Goal: Information Seeking & Learning: Compare options

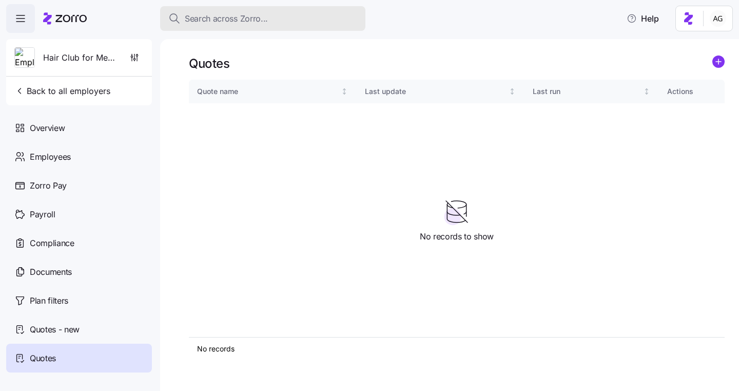
click at [278, 19] on div "Search across Zorro..." at bounding box center [262, 18] width 189 height 13
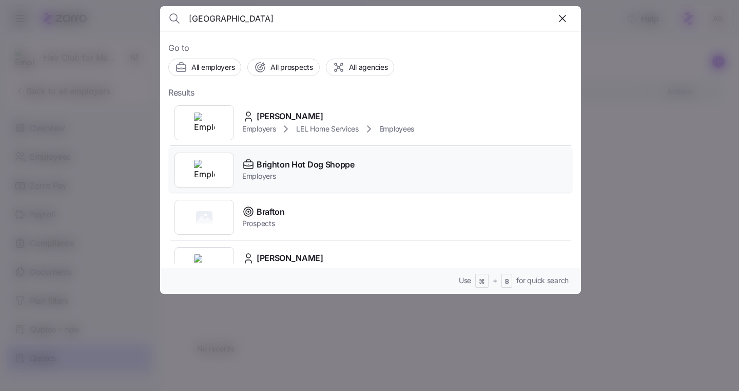
type input "[GEOGRAPHIC_DATA]"
click at [275, 149] on div "Brighton Hot Dog Shoppe Employers" at bounding box center [370, 169] width 404 height 47
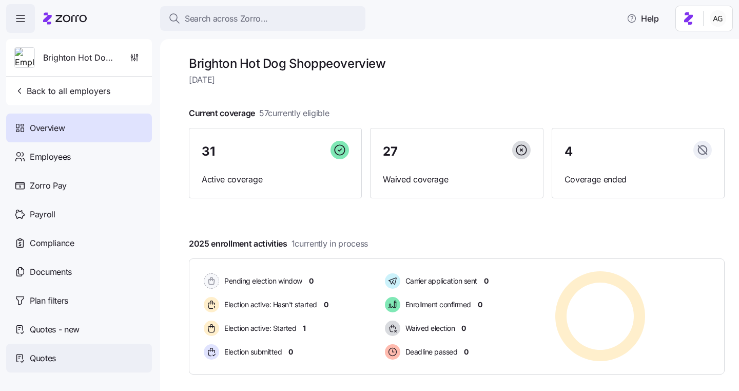
click at [59, 351] on div "Quotes" at bounding box center [79, 357] width 146 height 29
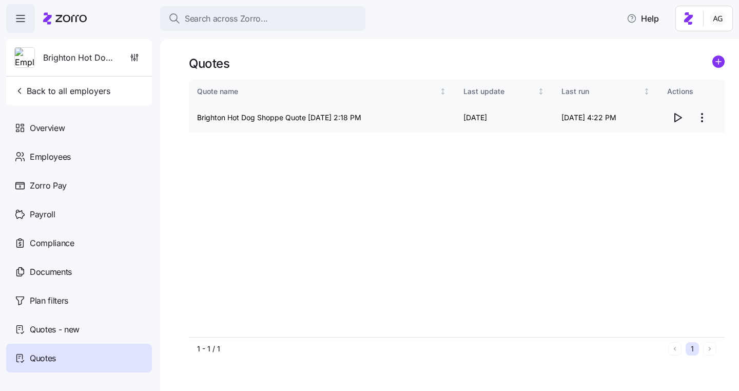
click at [671, 118] on icon "button" at bounding box center [677, 117] width 12 height 12
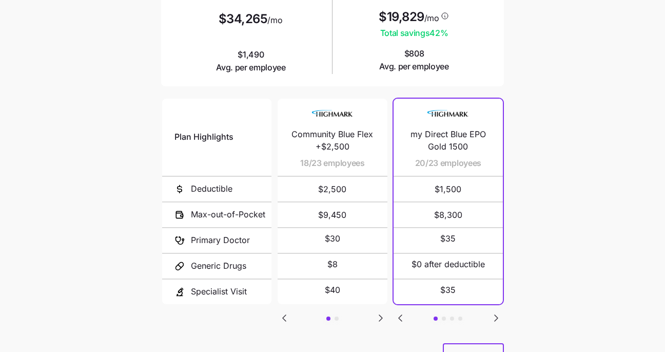
scroll to position [208, 0]
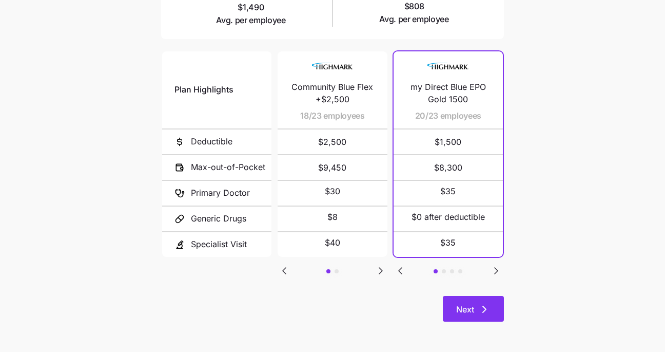
click at [477, 306] on span "Next" at bounding box center [473, 309] width 34 height 12
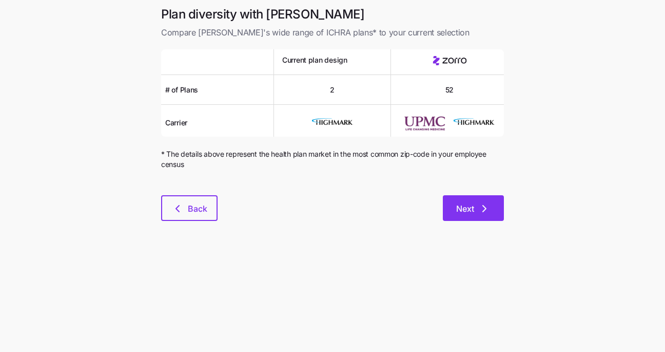
click at [475, 201] on button "Next" at bounding box center [473, 208] width 61 height 26
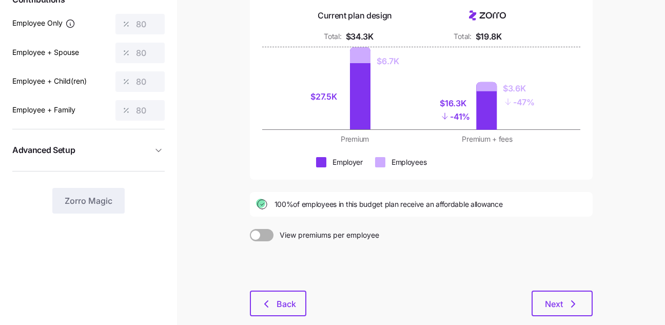
scroll to position [180, 0]
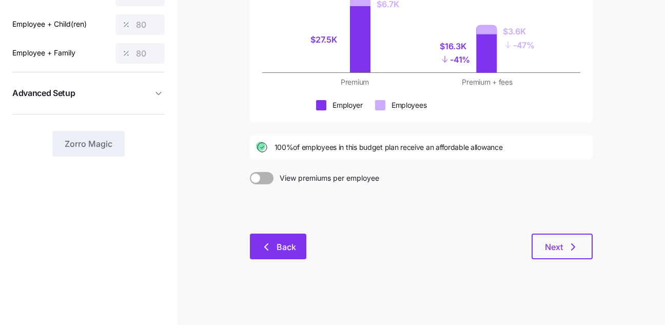
click at [275, 248] on span "Back" at bounding box center [278, 247] width 30 height 12
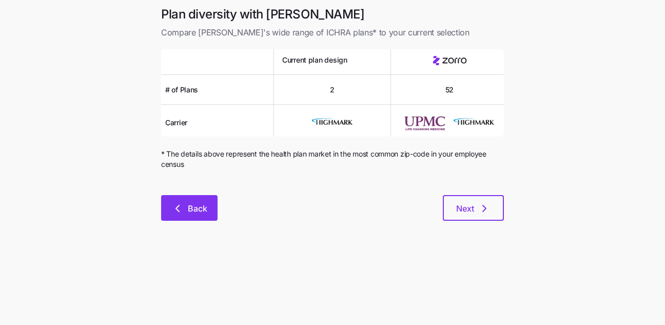
click at [184, 211] on icon "button" at bounding box center [177, 208] width 12 height 12
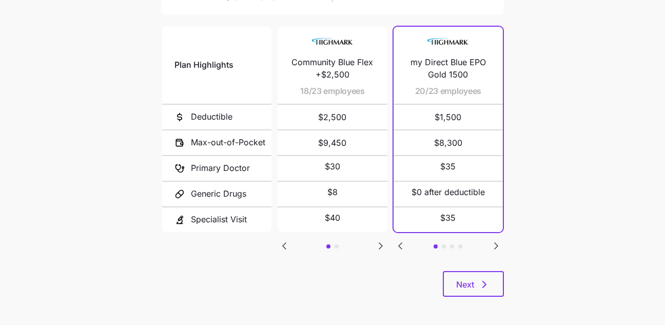
scroll to position [230, 0]
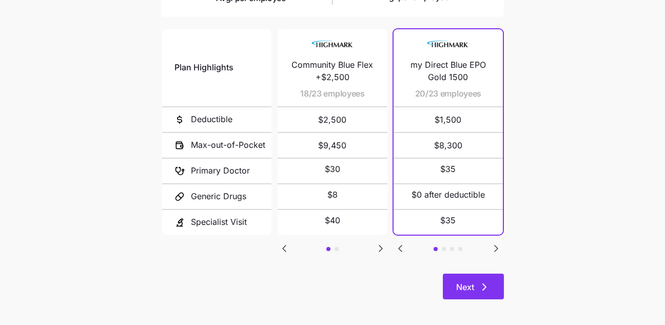
click at [461, 292] on span "Next" at bounding box center [465, 287] width 18 height 12
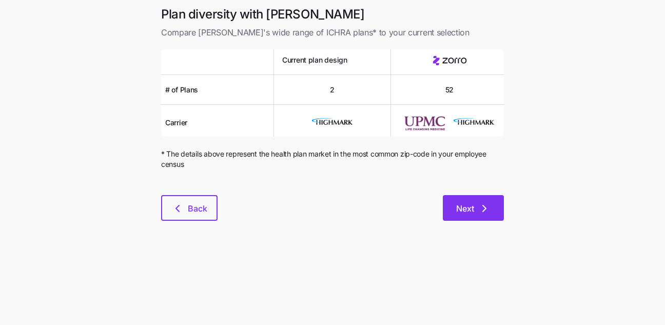
click at [472, 202] on button "Next" at bounding box center [473, 208] width 61 height 26
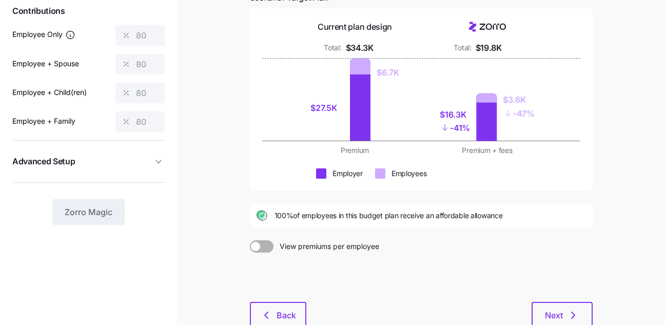
scroll to position [115, 0]
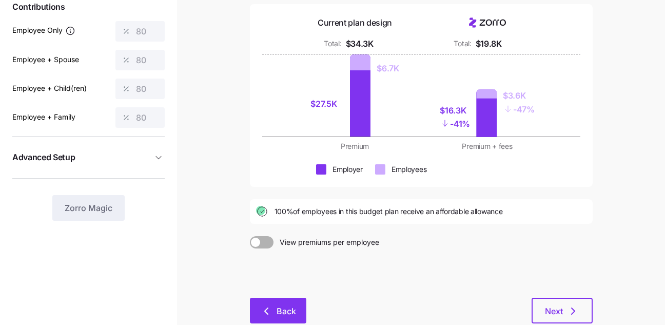
click at [269, 307] on icon "button" at bounding box center [266, 311] width 12 height 12
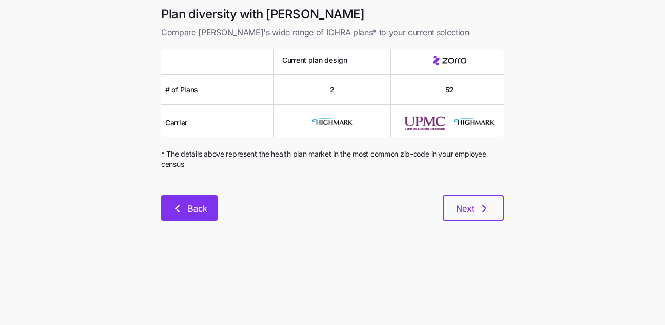
click at [195, 206] on span "Back" at bounding box center [198, 208] width 20 height 12
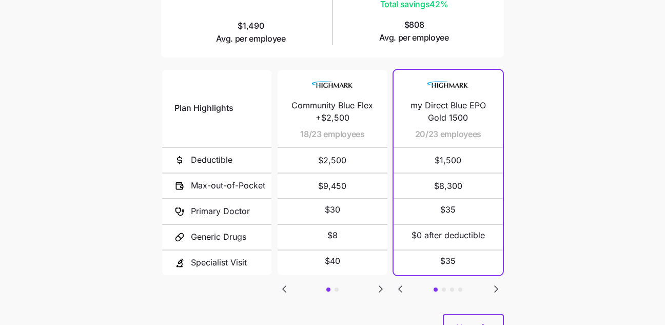
scroll to position [219, 0]
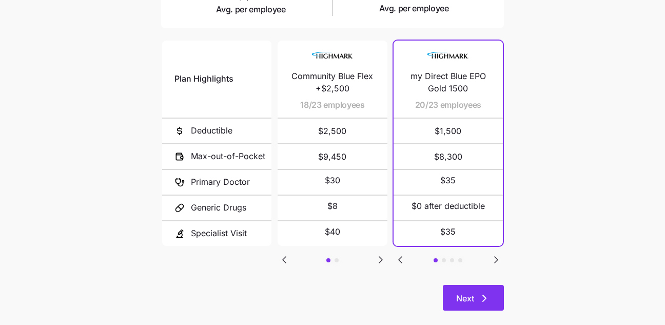
click at [475, 292] on span "Next" at bounding box center [473, 298] width 34 height 12
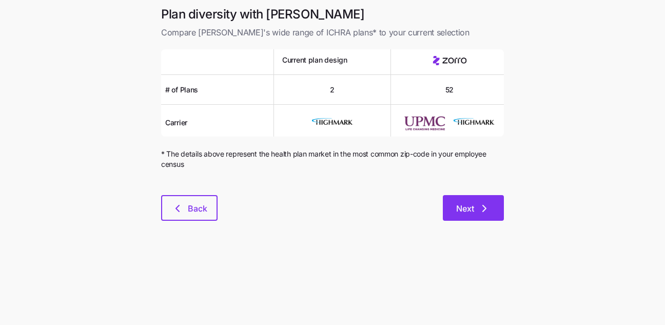
click at [469, 211] on span "Next" at bounding box center [465, 208] width 18 height 12
